Goal: Entertainment & Leisure: Consume media (video, audio)

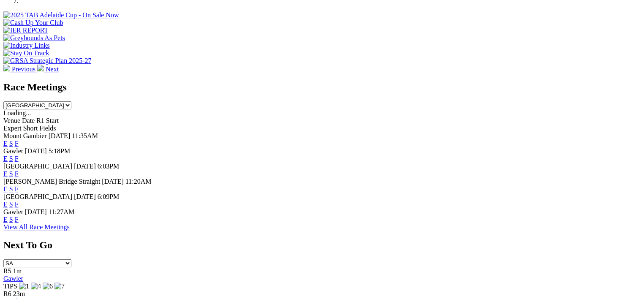
scroll to position [318, 0]
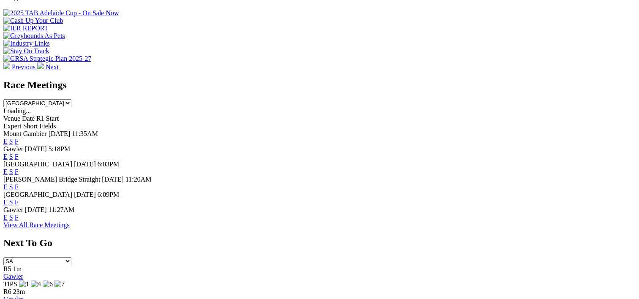
click at [19, 153] on link "F" at bounding box center [17, 156] width 4 height 7
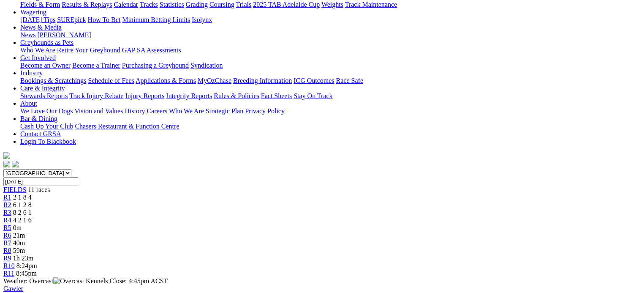
scroll to position [106, 0]
click at [11, 194] on link "R1" at bounding box center [7, 197] width 8 height 7
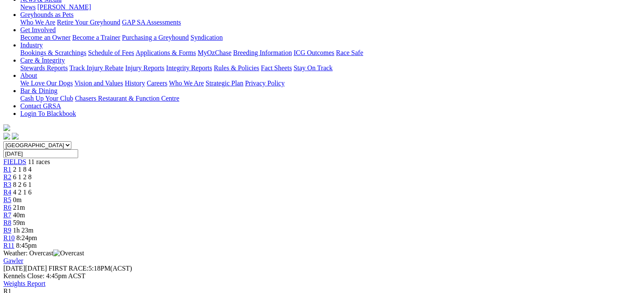
scroll to position [135, 0]
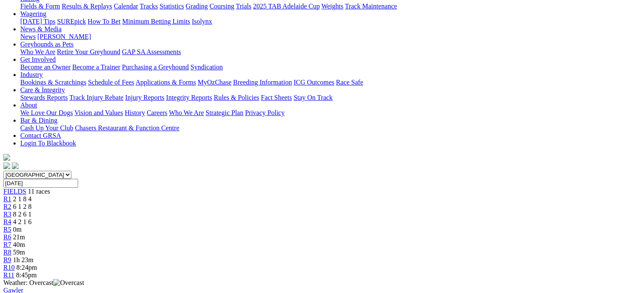
scroll to position [103, 0]
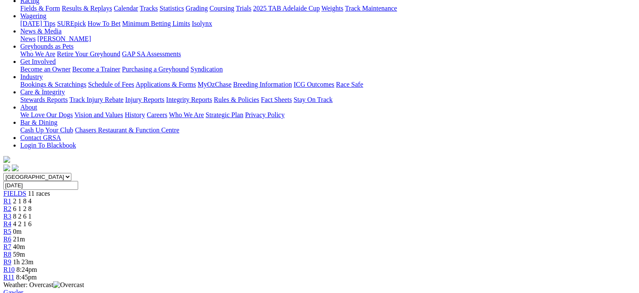
click at [11, 205] on span "R2" at bounding box center [7, 208] width 8 height 7
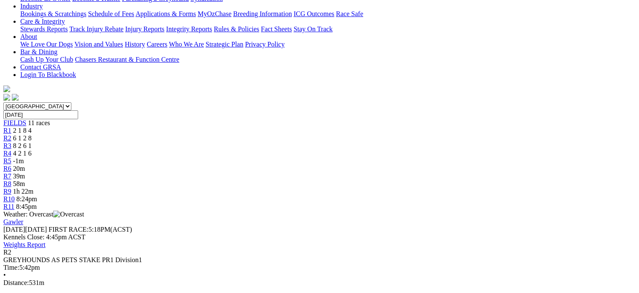
scroll to position [176, 0]
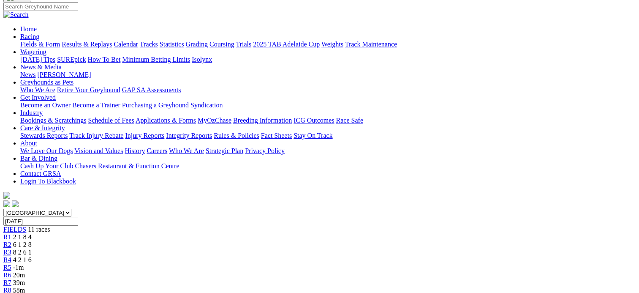
scroll to position [65, 0]
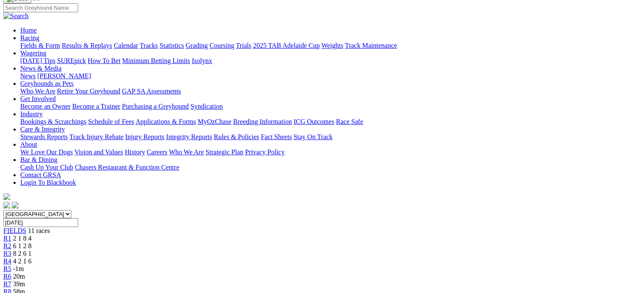
click at [215, 250] on div "R3 8 2 6 1" at bounding box center [319, 254] width 632 height 8
